Goal: Task Accomplishment & Management: Use online tool/utility

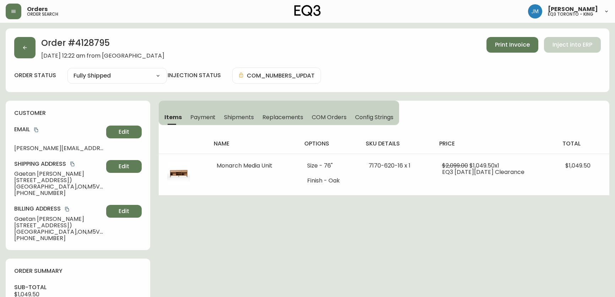
select select "FULLY_SHIPPED"
click at [12, 13] on icon "button" at bounding box center [14, 12] width 6 height 6
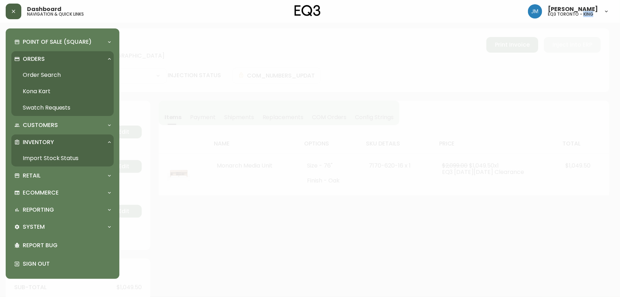
click at [52, 156] on link "Import Stock Status" at bounding box center [62, 158] width 102 height 16
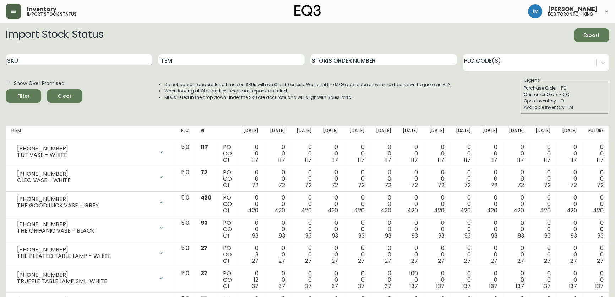
drag, startPoint x: 65, startPoint y: 60, endPoint x: 69, endPoint y: 60, distance: 3.6
click at [65, 60] on input "SKU" at bounding box center [79, 59] width 147 height 11
paste input "[PHONE_NUMBER]"
click at [6, 89] on button "Filter" at bounding box center [24, 95] width 36 height 13
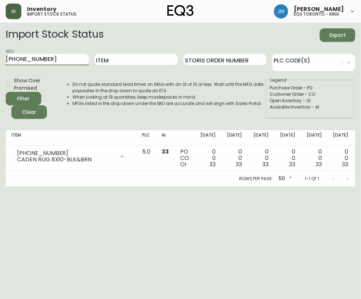
click at [59, 60] on input "[PHONE_NUMBER]" at bounding box center [47, 59] width 83 height 11
type input "3"
paste input "3020-845-15-A"
type input "3020-845-15-A"
click at [6, 92] on button "Filter" at bounding box center [24, 98] width 36 height 13
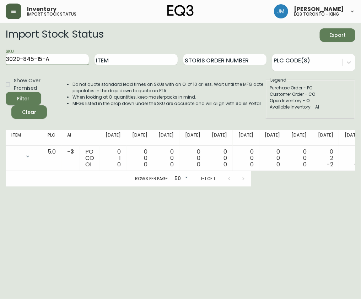
scroll to position [0, 105]
